Goal: Task Accomplishment & Management: Manage account settings

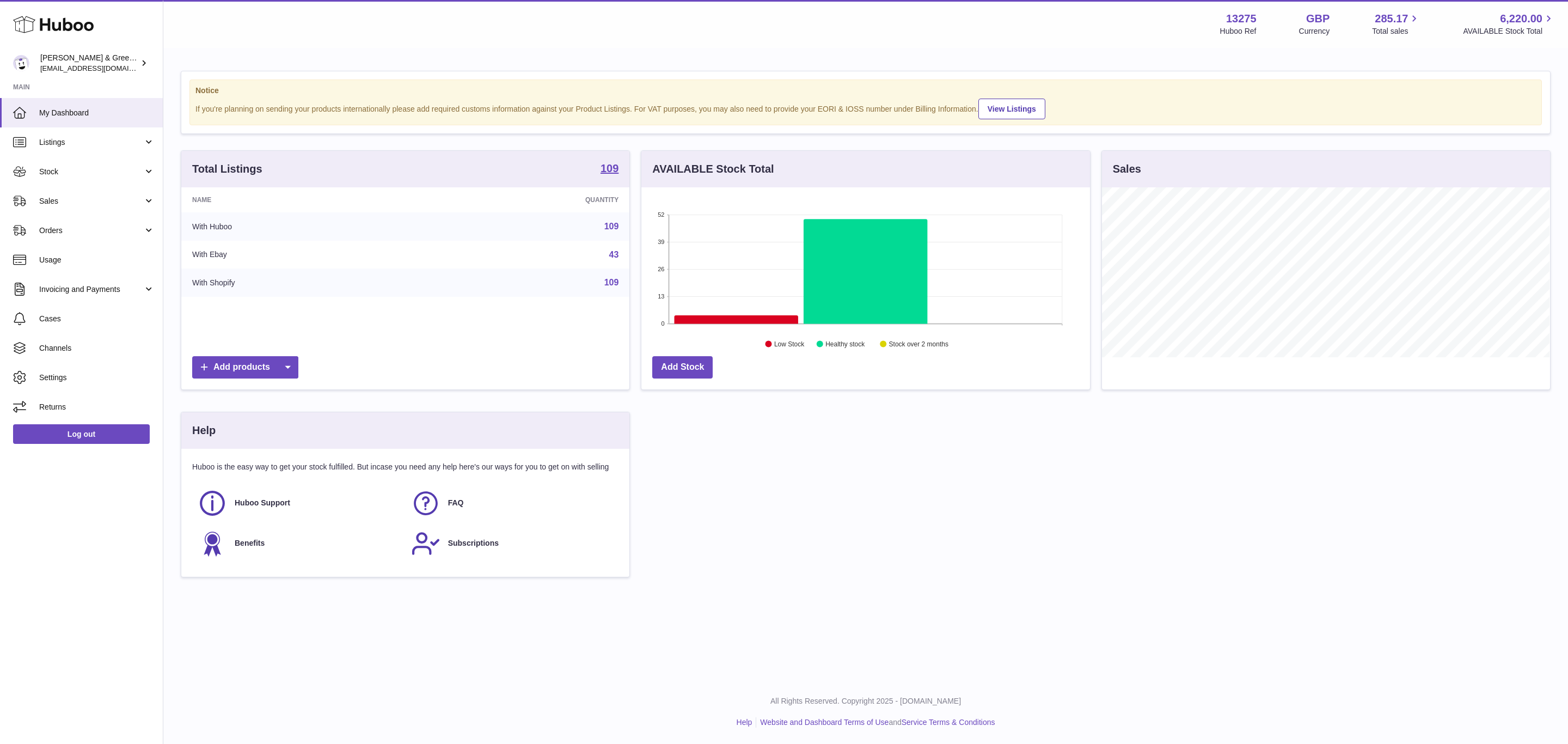
scroll to position [170, 447]
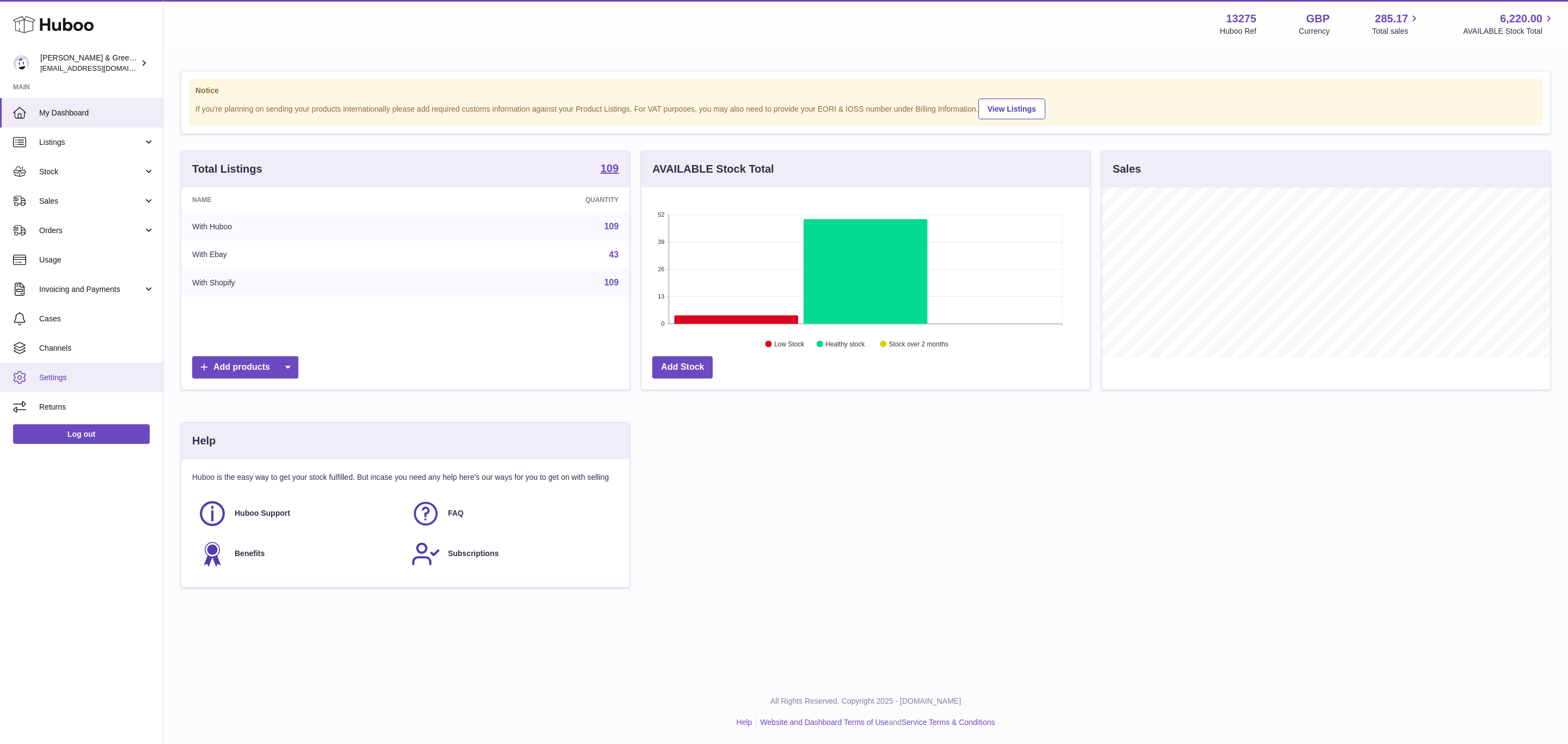
click at [80, 381] on span "Settings" at bounding box center [97, 378] width 115 height 10
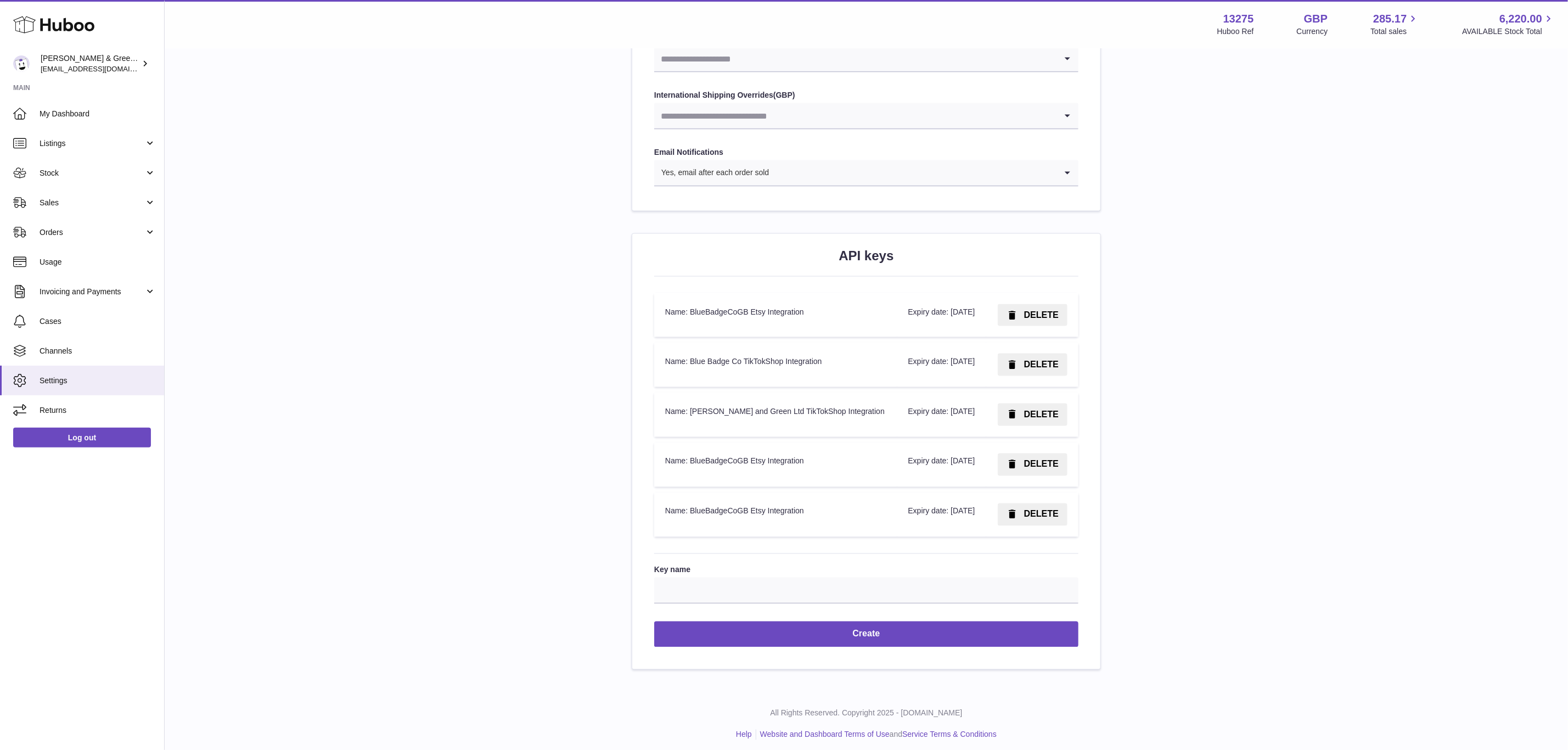
scroll to position [1216, 0]
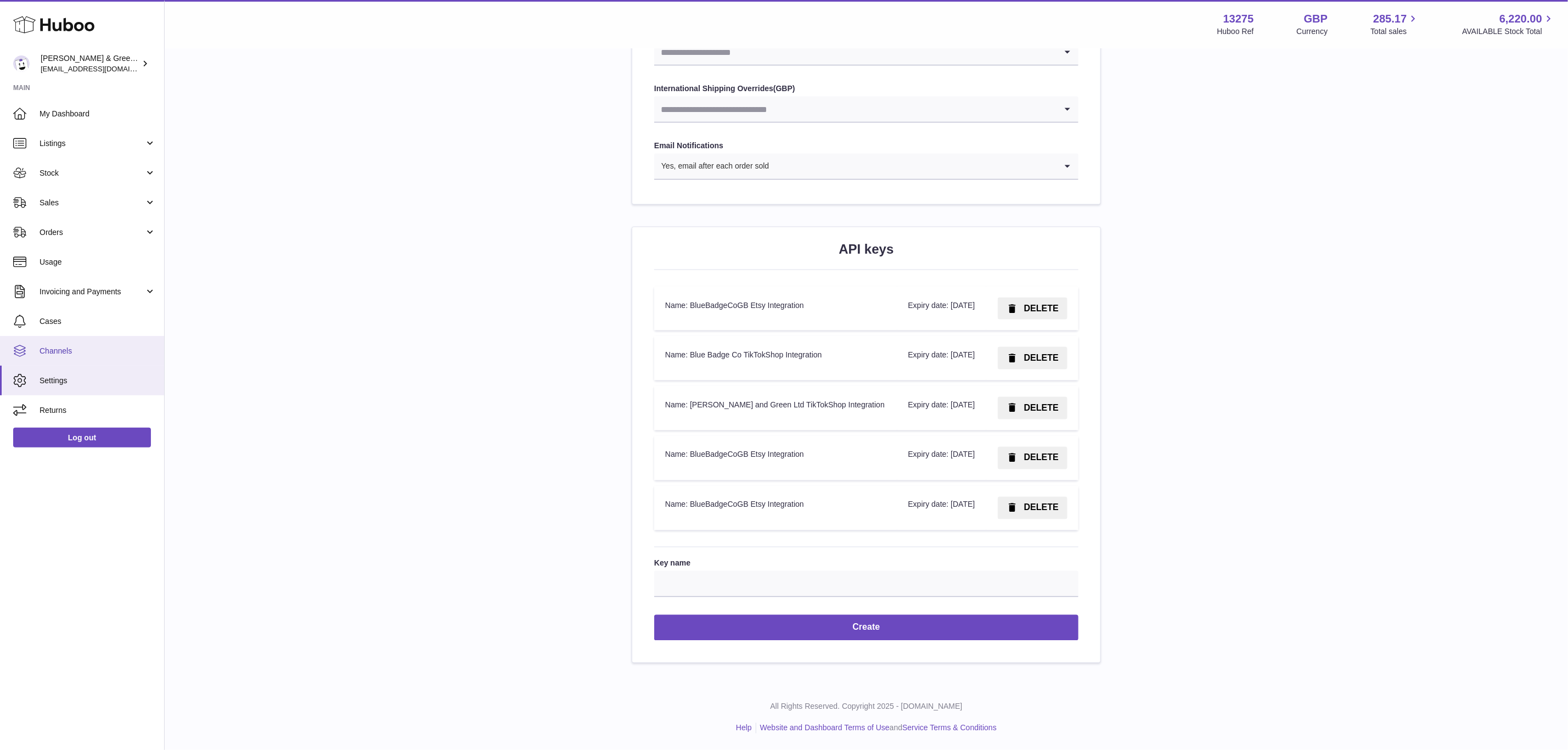
click at [84, 352] on span "Channels" at bounding box center [98, 351] width 116 height 11
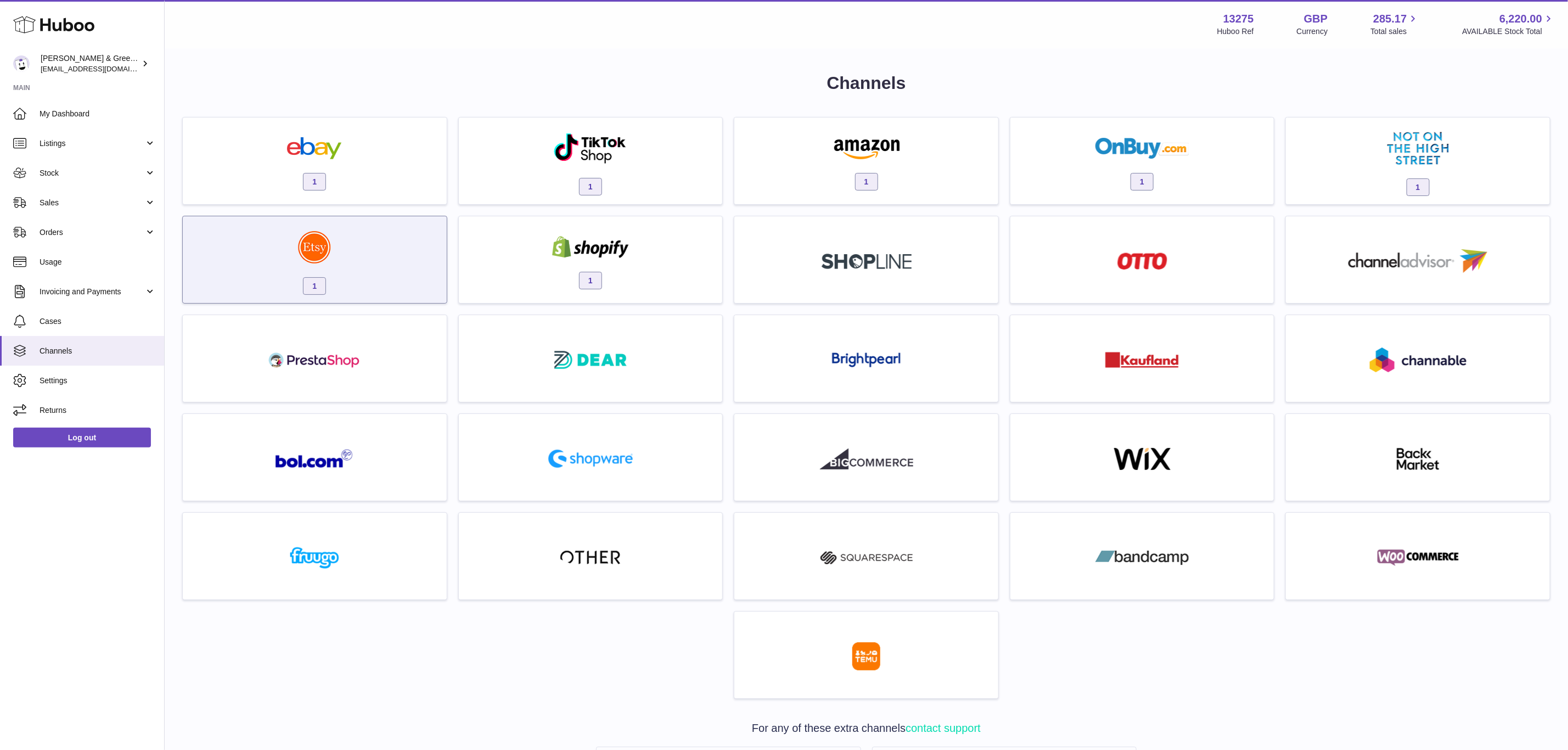
click at [377, 261] on div "1" at bounding box center [315, 263] width 253 height 71
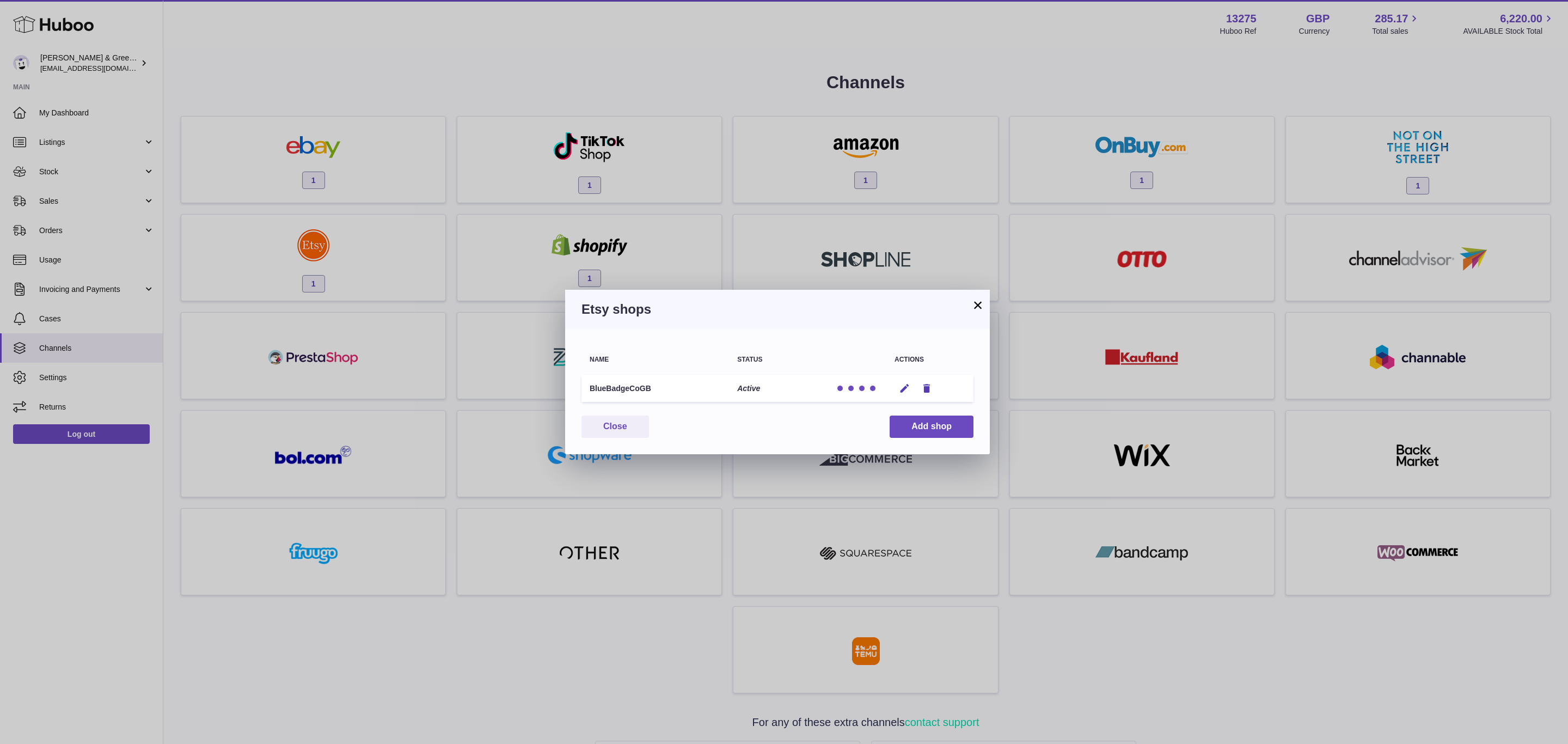
click at [977, 304] on button "×" at bounding box center [978, 305] width 13 height 13
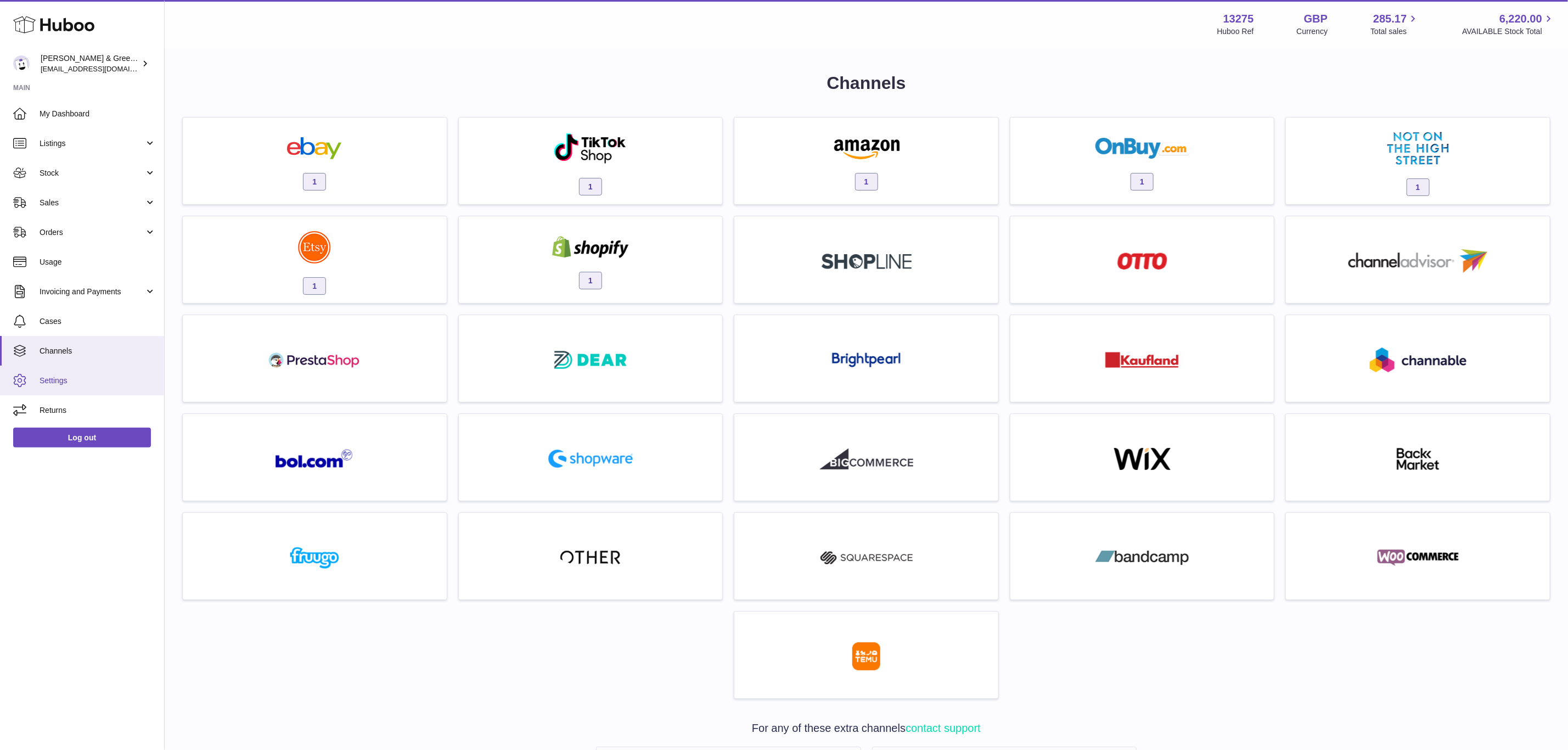
click at [102, 374] on link "Settings" at bounding box center [82, 380] width 164 height 30
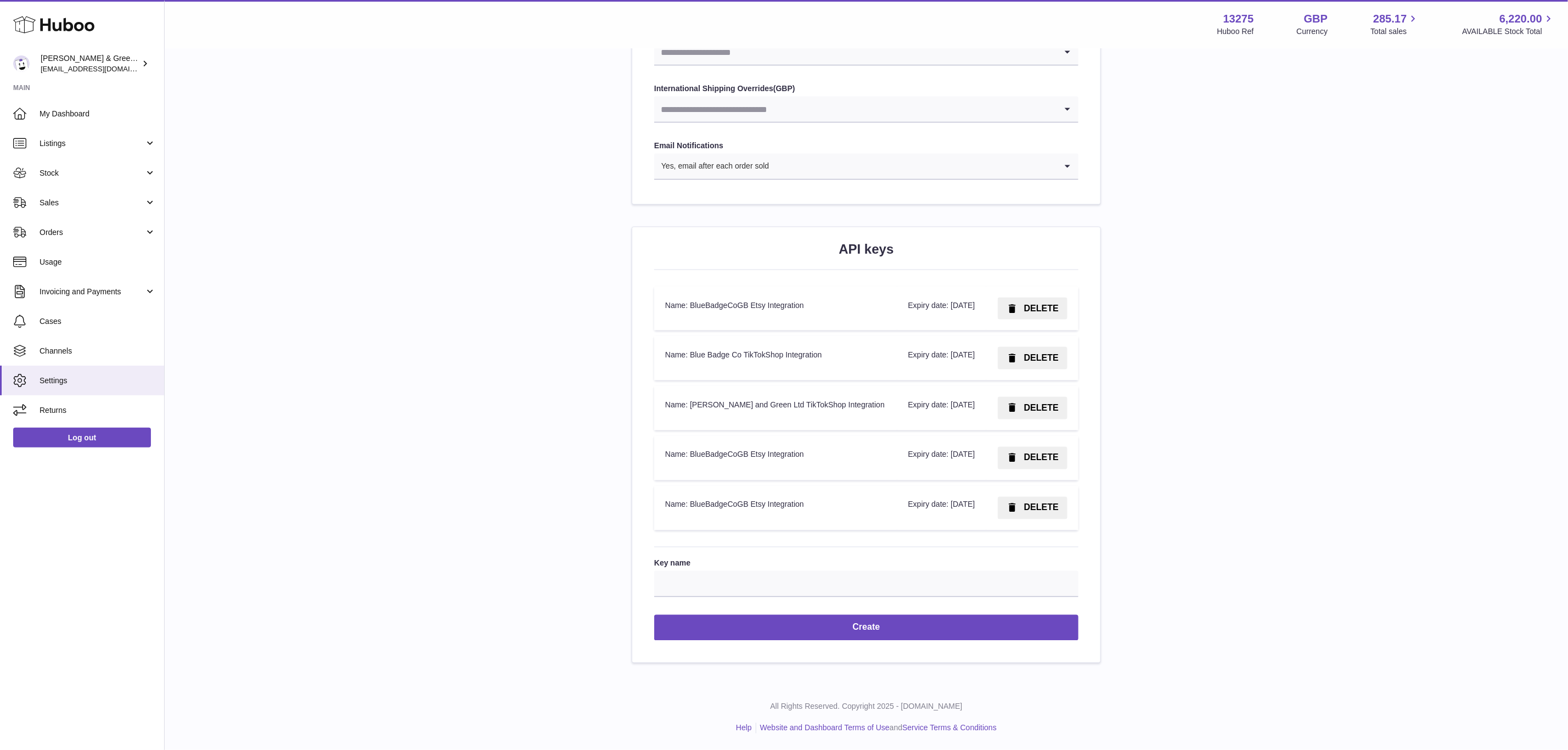
scroll to position [1176, 0]
